Goal: Task Accomplishment & Management: Manage account settings

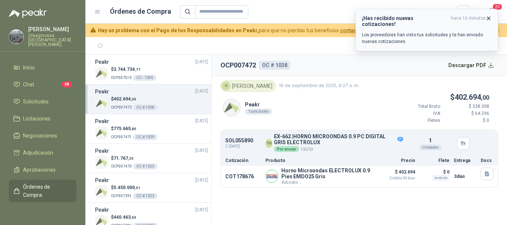
click at [488, 19] on icon "button" at bounding box center [488, 18] width 6 height 6
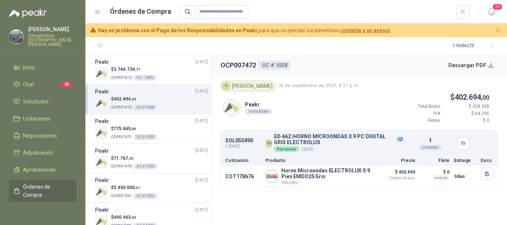
click at [43, 27] on p "[PERSON_NAME]" at bounding box center [52, 29] width 48 height 5
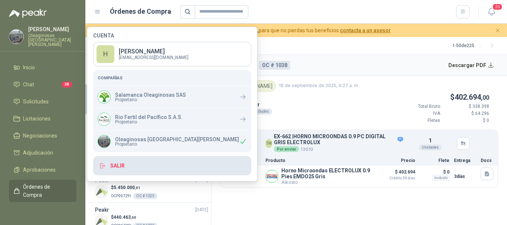
click at [120, 164] on button "Salir" at bounding box center [172, 165] width 158 height 19
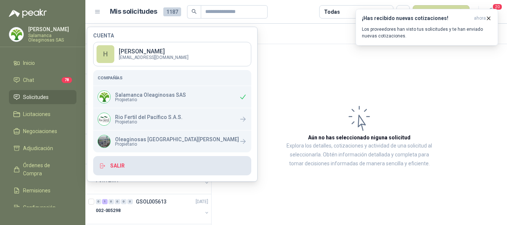
click at [119, 166] on button "Salir" at bounding box center [172, 165] width 158 height 19
